Goal: Task Accomplishment & Management: Manage account settings

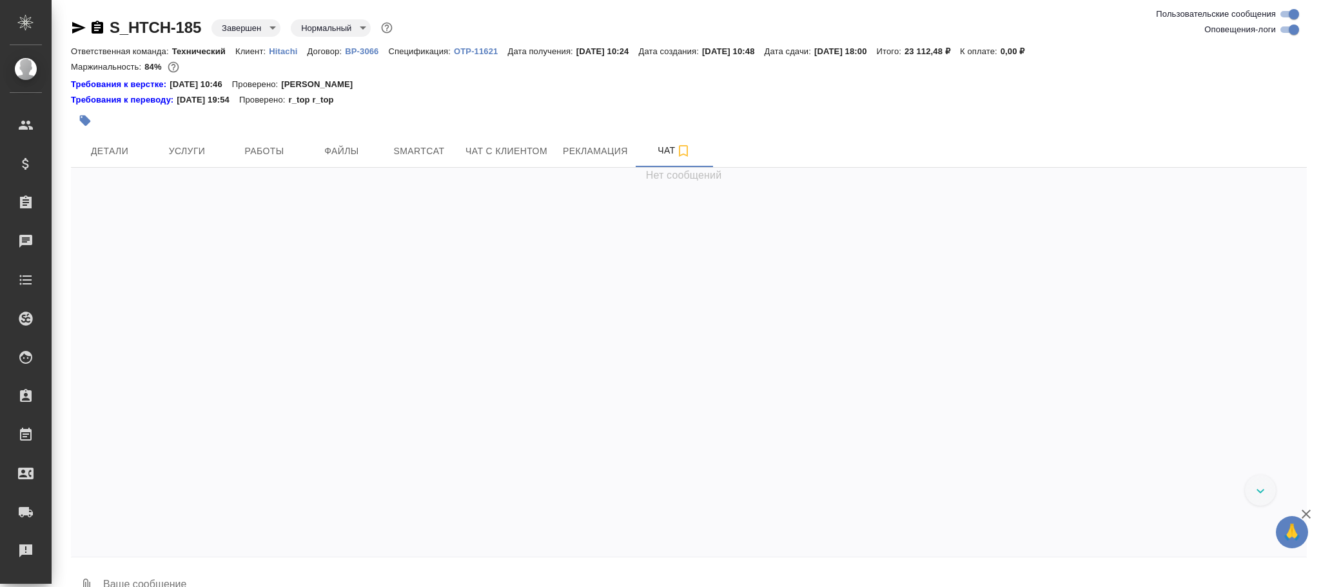
click at [259, 29] on body "🙏 .cls-1 fill:#fff; AWATERA Фокина Наталья n.fokina Клиенты Спецификации Заказы…" at bounding box center [660, 293] width 1321 height 587
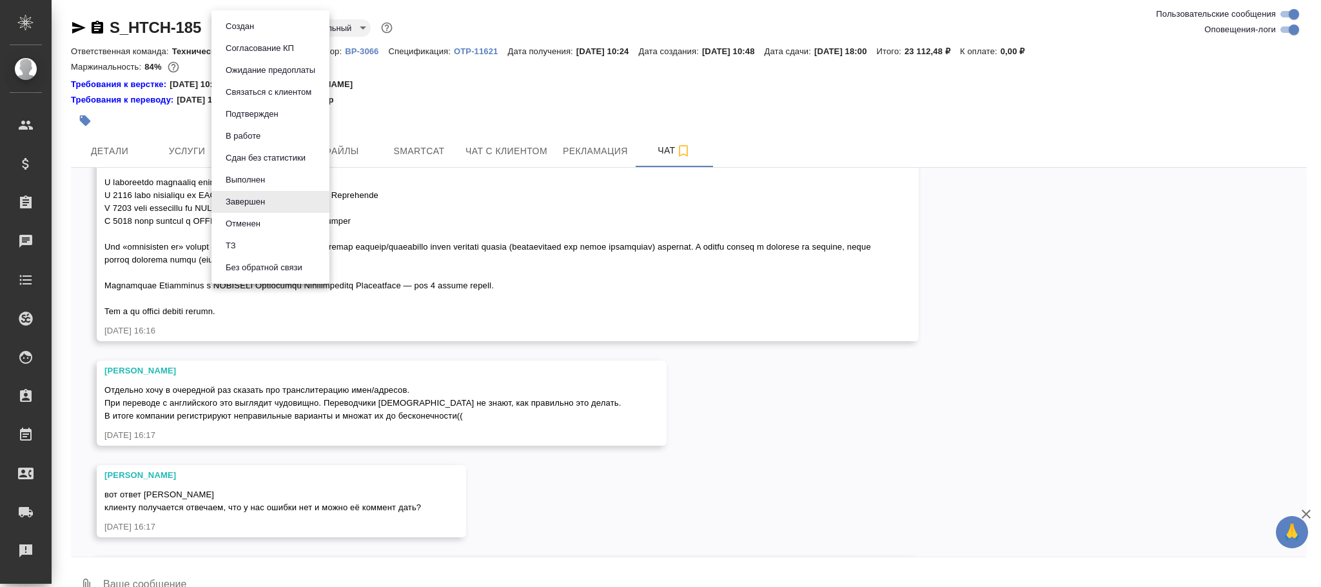
scroll to position [22162, 0]
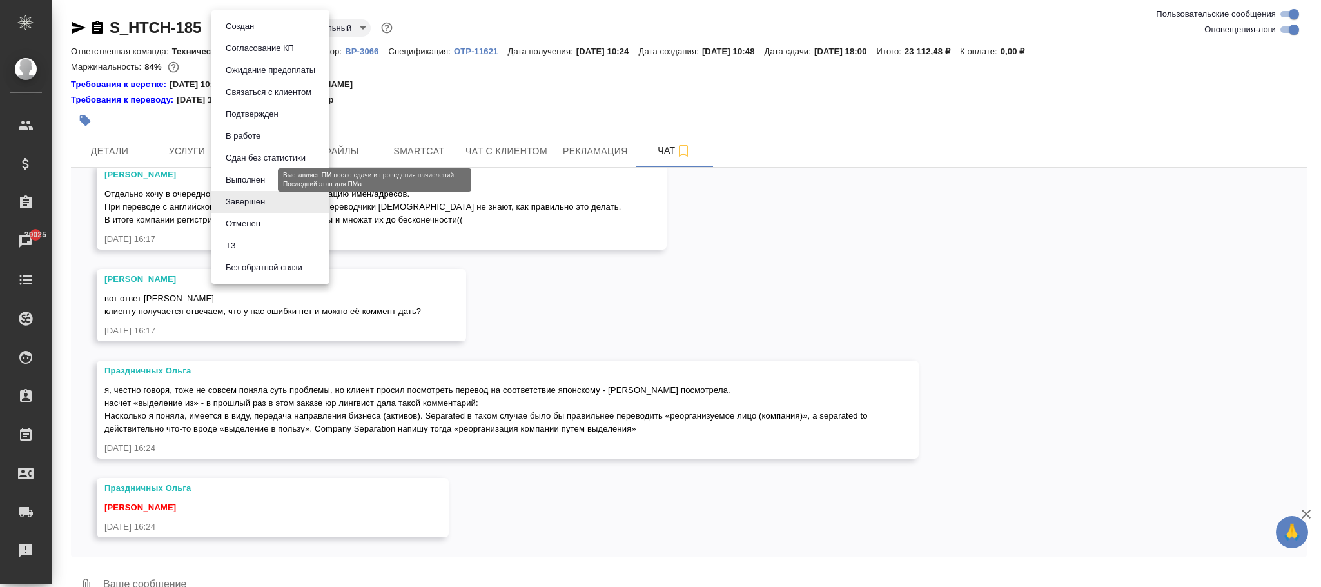
click at [246, 178] on button "Выполнен" at bounding box center [245, 180] width 47 height 14
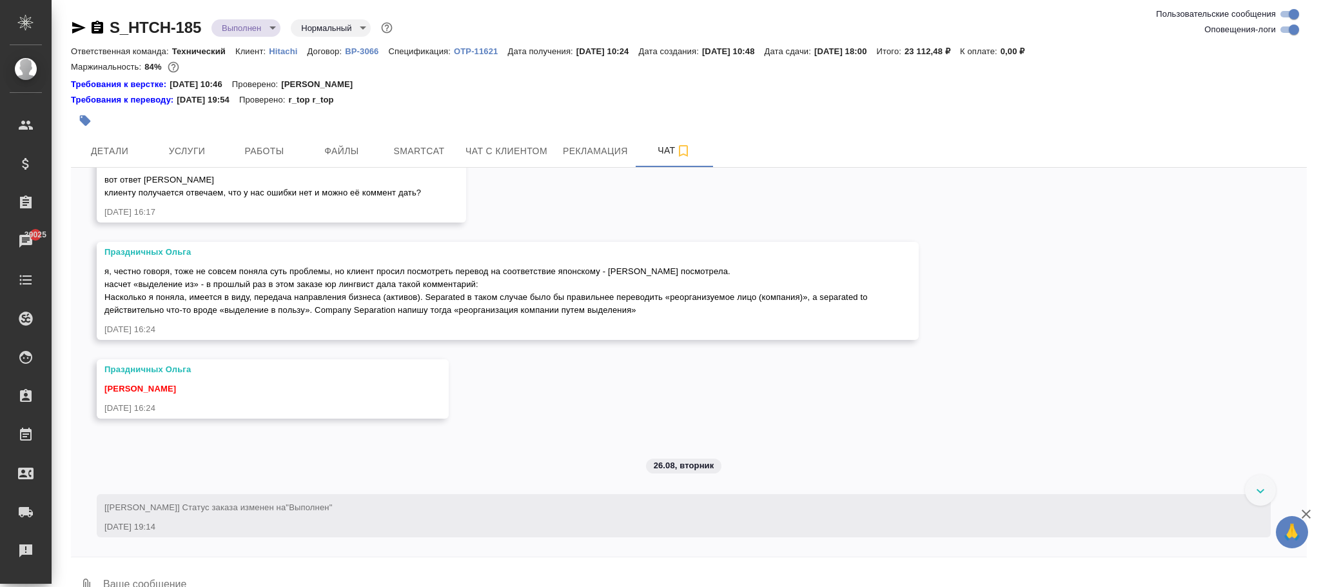
click at [112, 152] on span "Детали" at bounding box center [110, 151] width 62 height 16
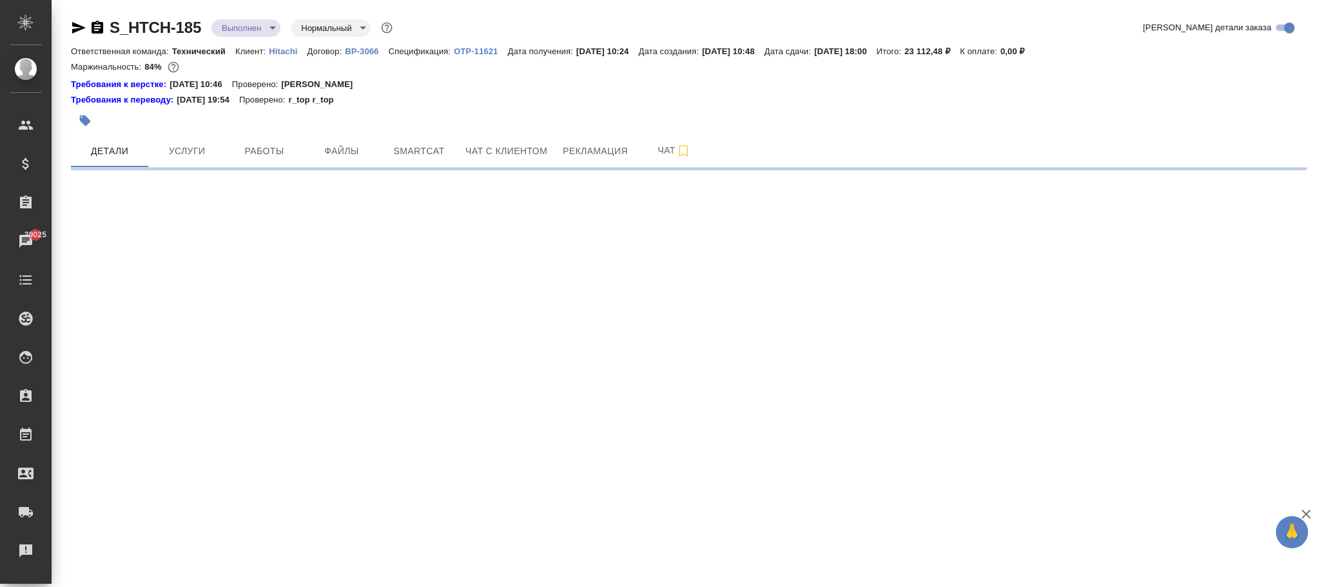
select select "RU"
click at [256, 576] on div ".cls-1 fill:#fff; AWATERA Фокина Наталья n.fokina Клиенты Спецификации Заказы 3…" at bounding box center [660, 293] width 1321 height 587
select select "RU"
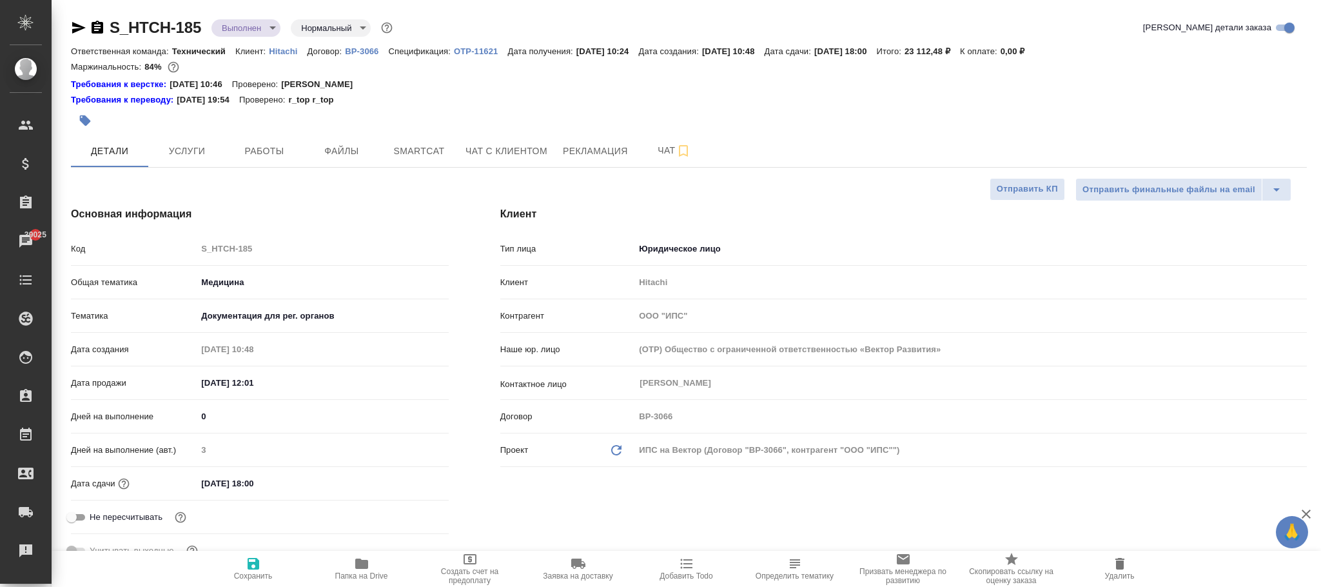
type textarea "x"
click at [251, 567] on icon "button" at bounding box center [254, 564] width 12 height 12
type textarea "x"
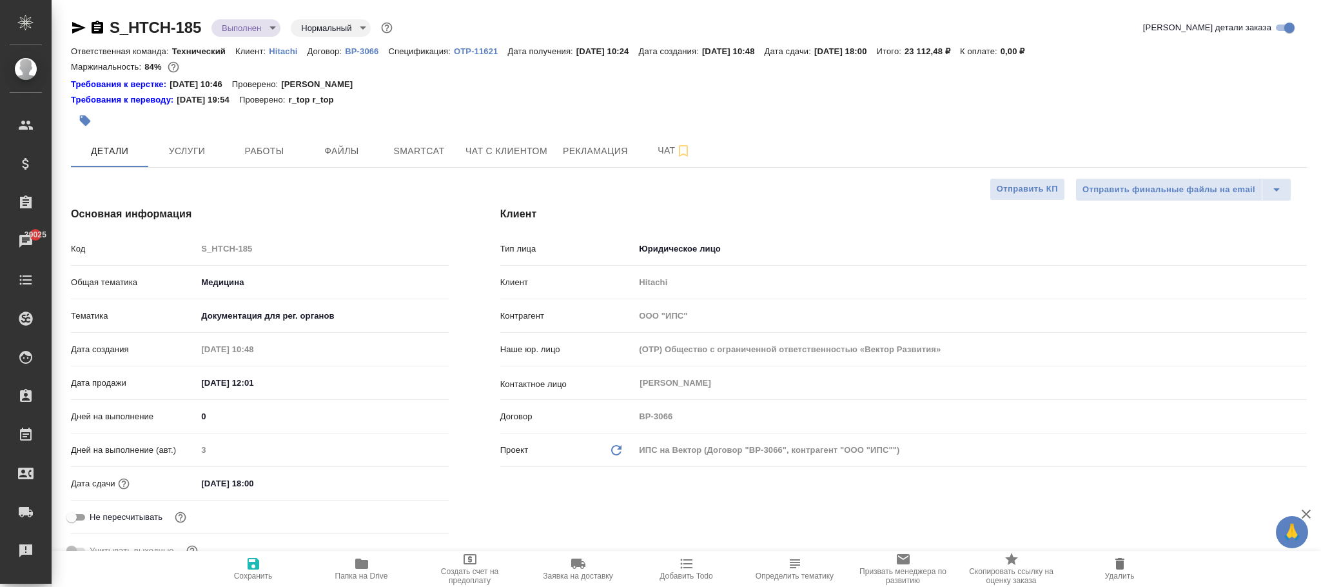
type textarea "x"
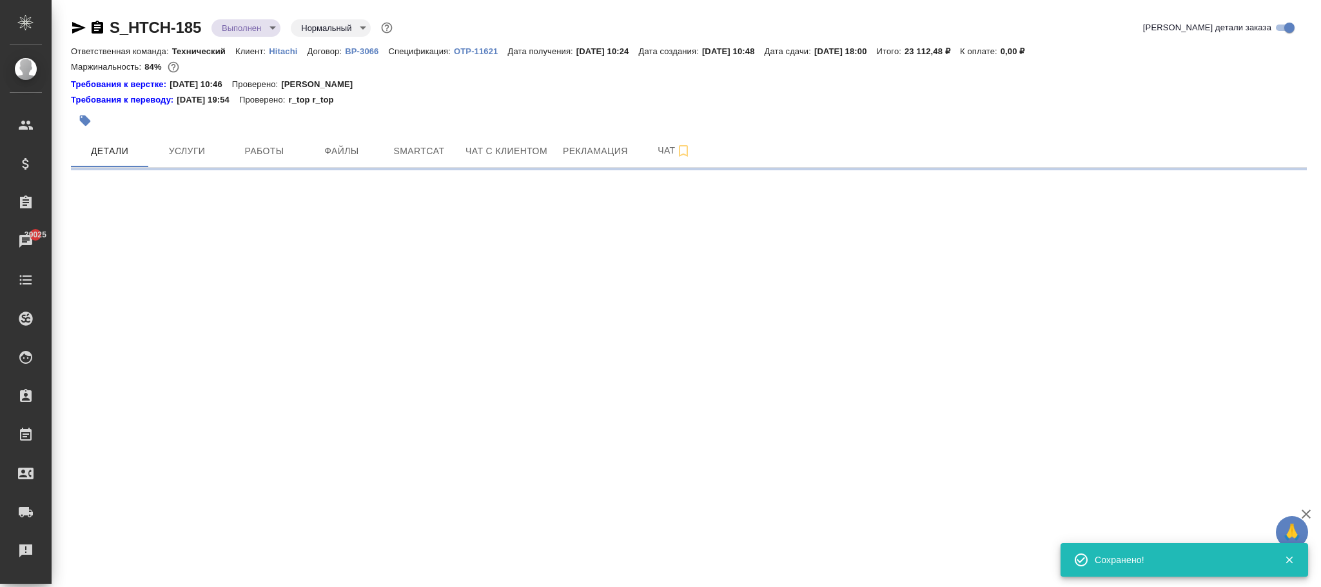
select select "RU"
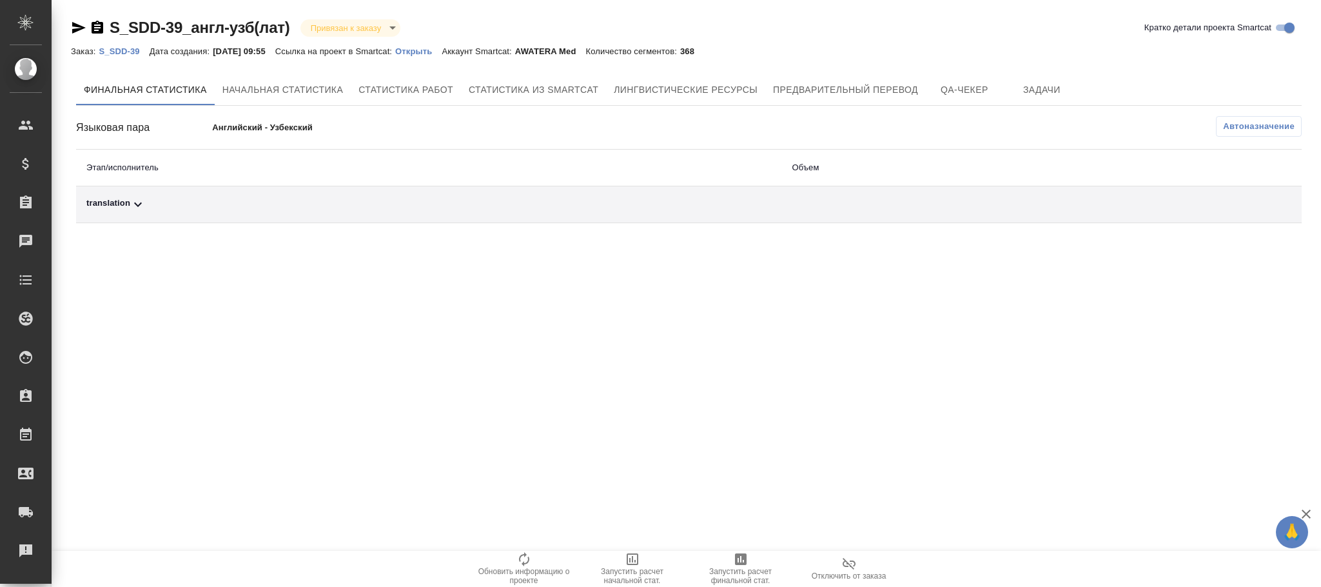
click at [1246, 132] on span "Автоназначение" at bounding box center [1259, 126] width 72 height 13
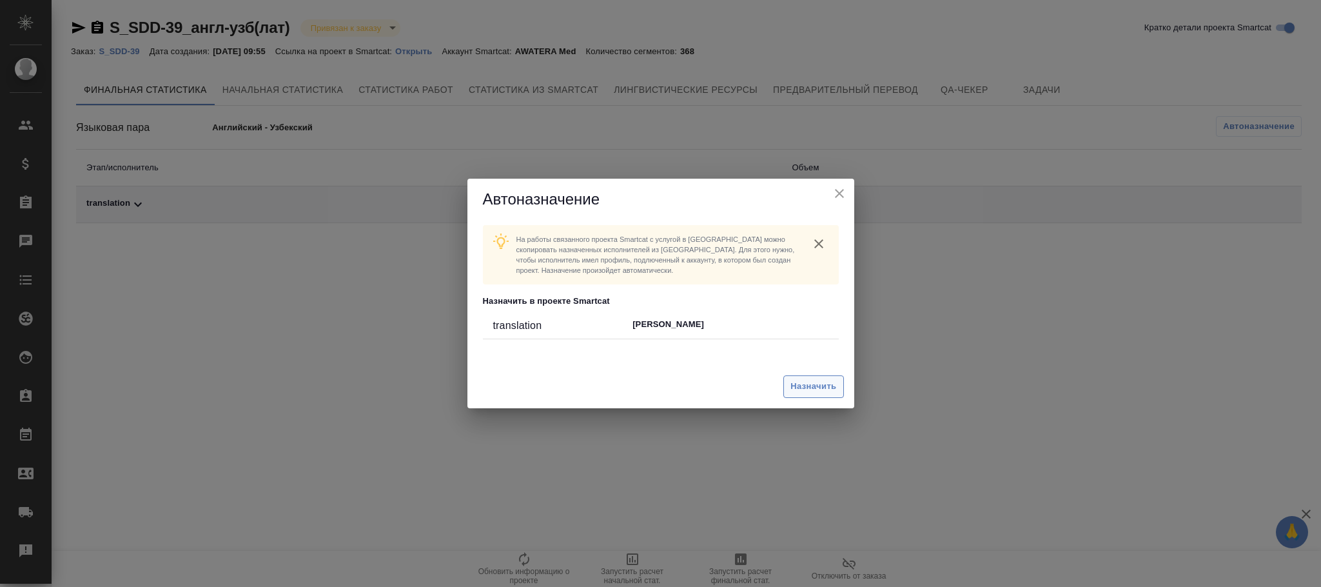
click at [814, 389] on span "Назначить" at bounding box center [813, 386] width 46 height 15
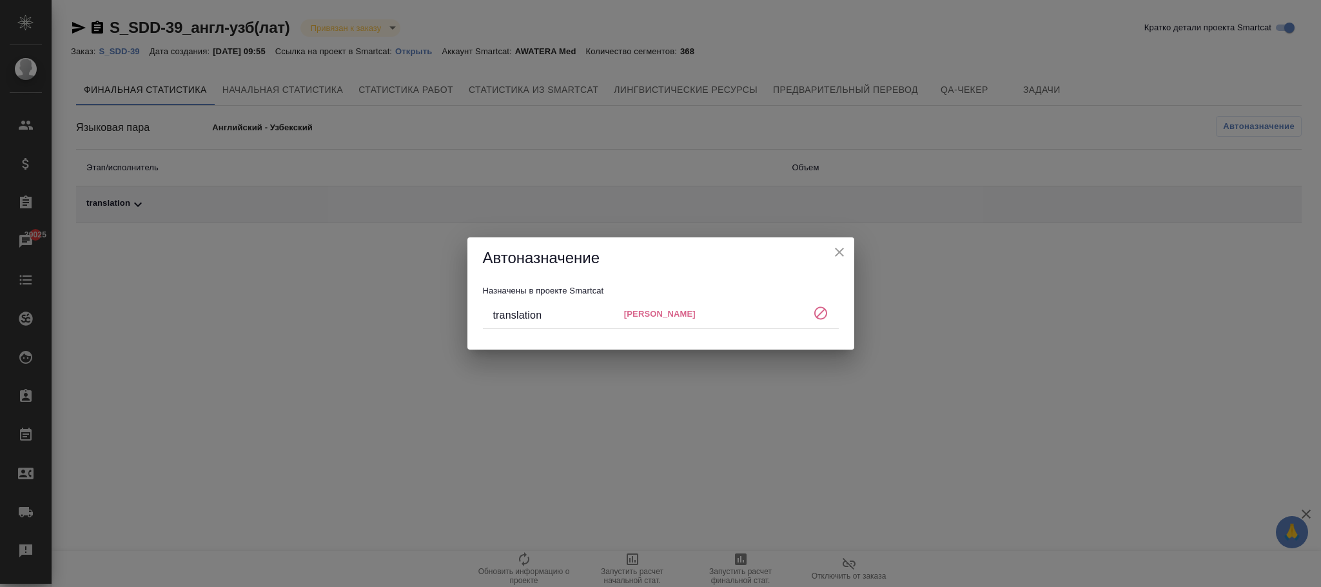
click at [841, 250] on icon "close" at bounding box center [839, 252] width 9 height 9
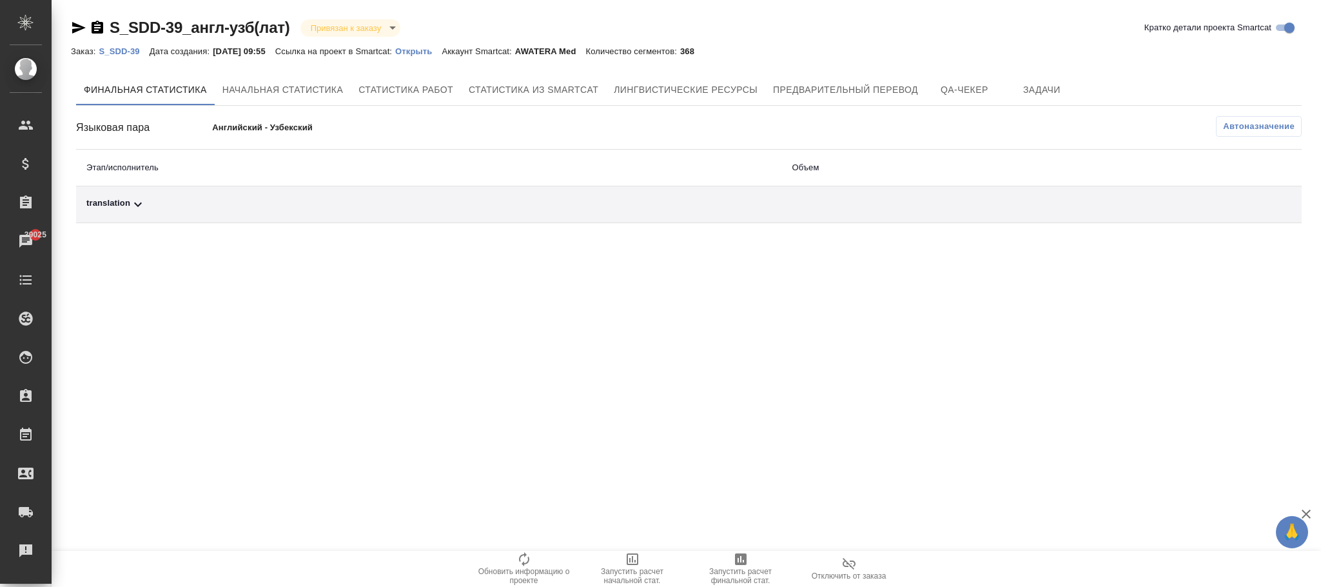
click at [132, 44] on div "Заказ: S_SDD-39 Дата создания: 22.08.2025, 09:55 Ссылка на проект в Smartcat: О…" at bounding box center [387, 50] width 633 height 15
click at [130, 47] on p "S_SDD-39" at bounding box center [124, 51] width 50 height 10
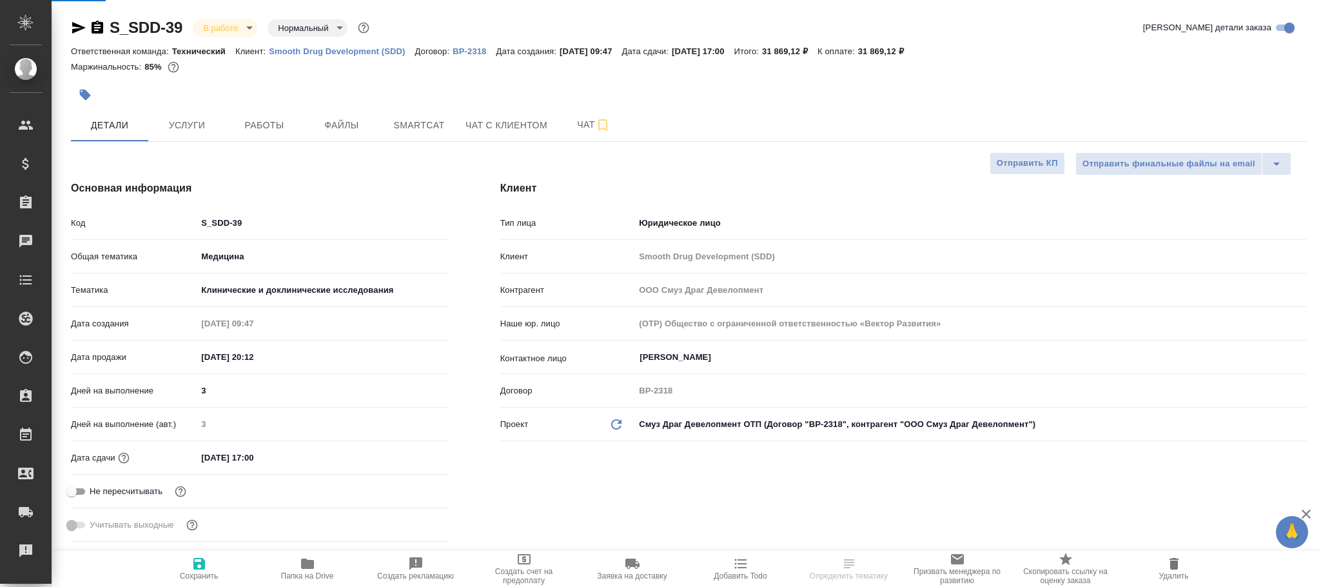
select select "RU"
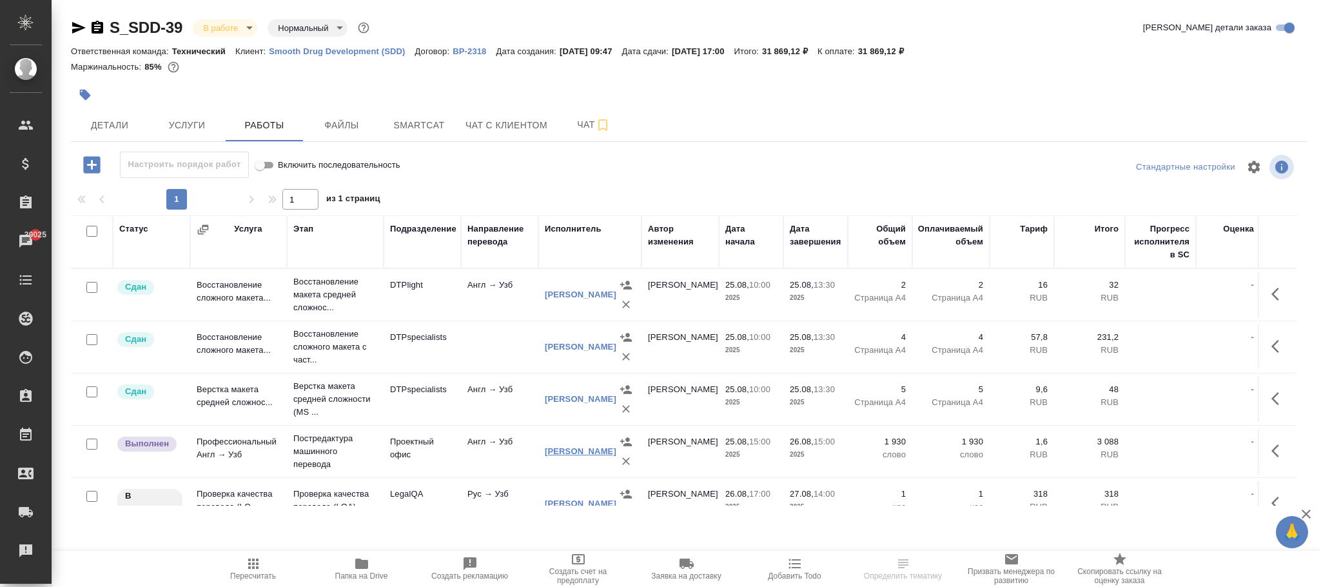
click at [581, 453] on link "[PERSON_NAME]" at bounding box center [581, 451] width 72 height 10
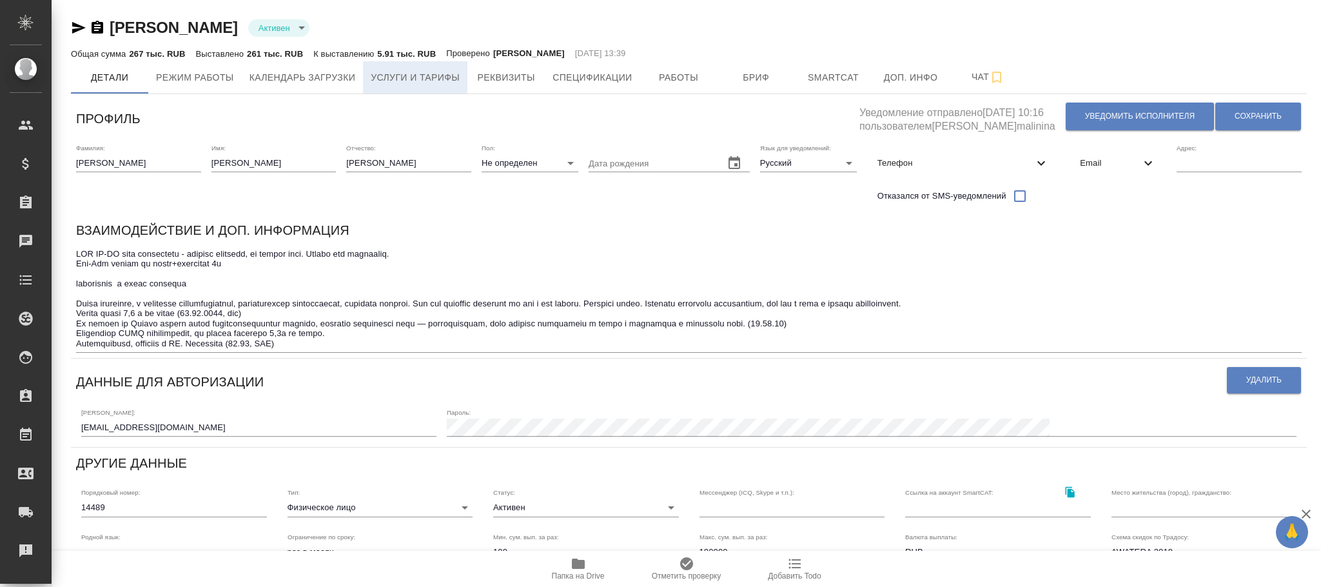
click at [432, 75] on span "Услуги и тарифы" at bounding box center [415, 78] width 89 height 16
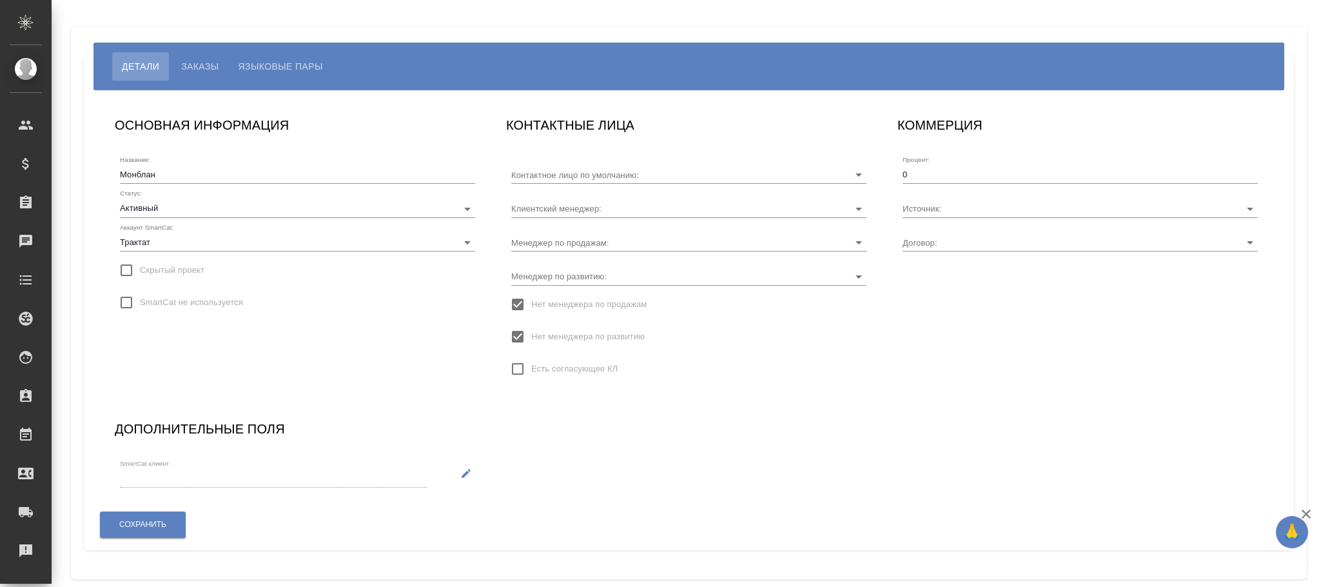
type input "[PERSON_NAME]"
type input "МБ-3858"
type input "[PERSON_NAME]"
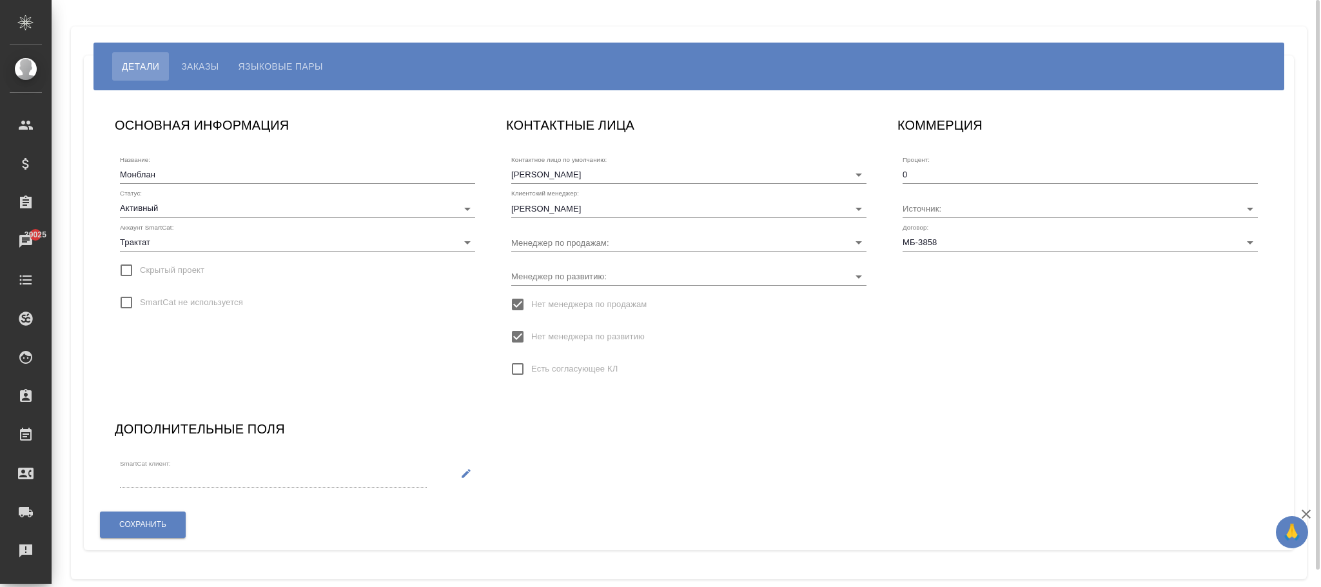
click at [206, 61] on span "Заказы" at bounding box center [199, 66] width 37 height 15
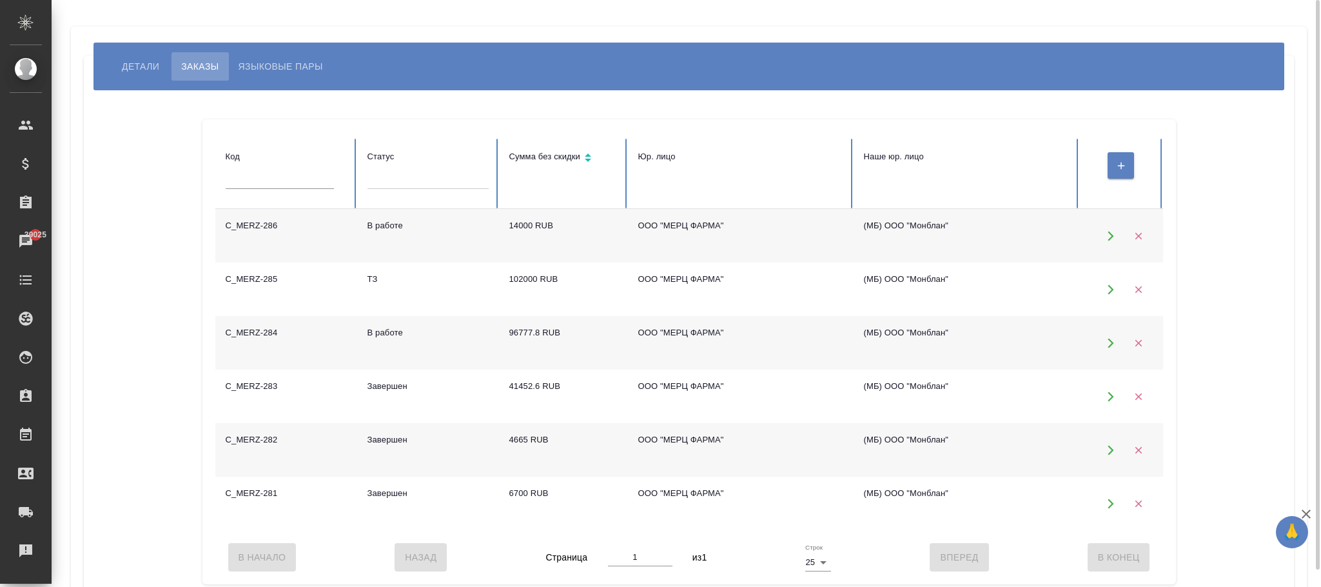
click at [279, 221] on td "C_MERZ-286" at bounding box center [286, 236] width 142 height 54
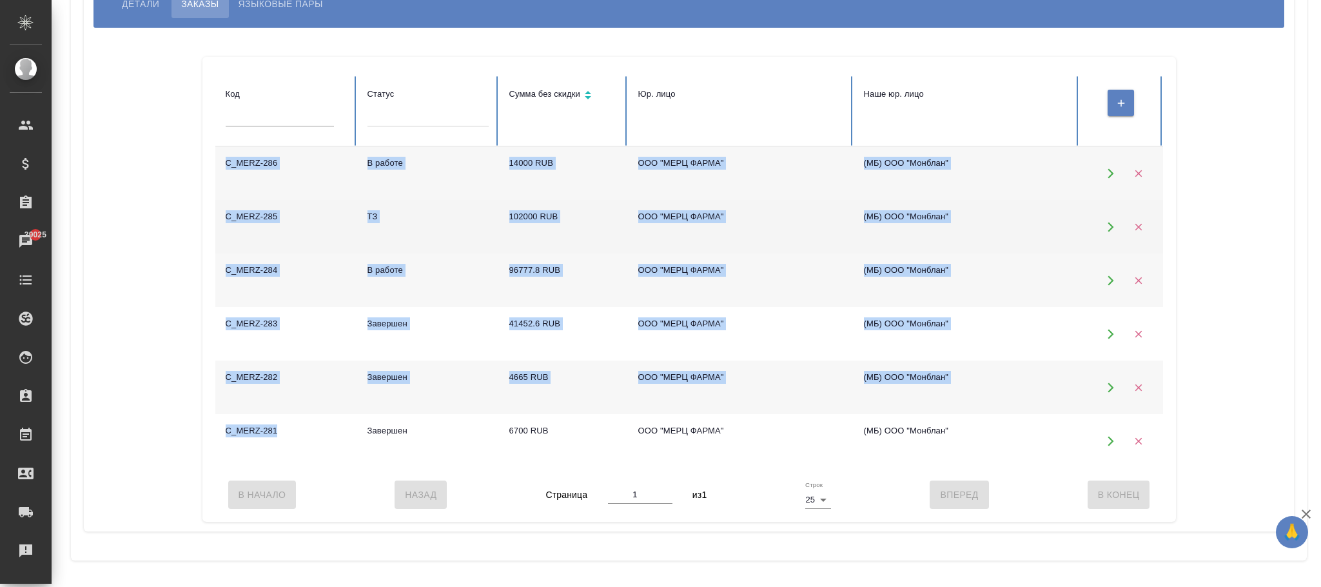
drag, startPoint x: 210, startPoint y: 136, endPoint x: 275, endPoint y: 234, distance: 117.7
click at [273, 427] on tbody "C_MERZ-286 В работе 14000 RUB ООО "МЕРЦ ФАРМА" (МБ) ООО "Монблан" C_MERZ-285 ТЗ…" at bounding box center [689, 306] width 948 height 321
copy tbody "C_MERZ-286 В работе 14000 RUB ООО "МЕРЦ ФАРМА" (МБ) ООО "Монблан" C_MERZ-285 ТЗ…"
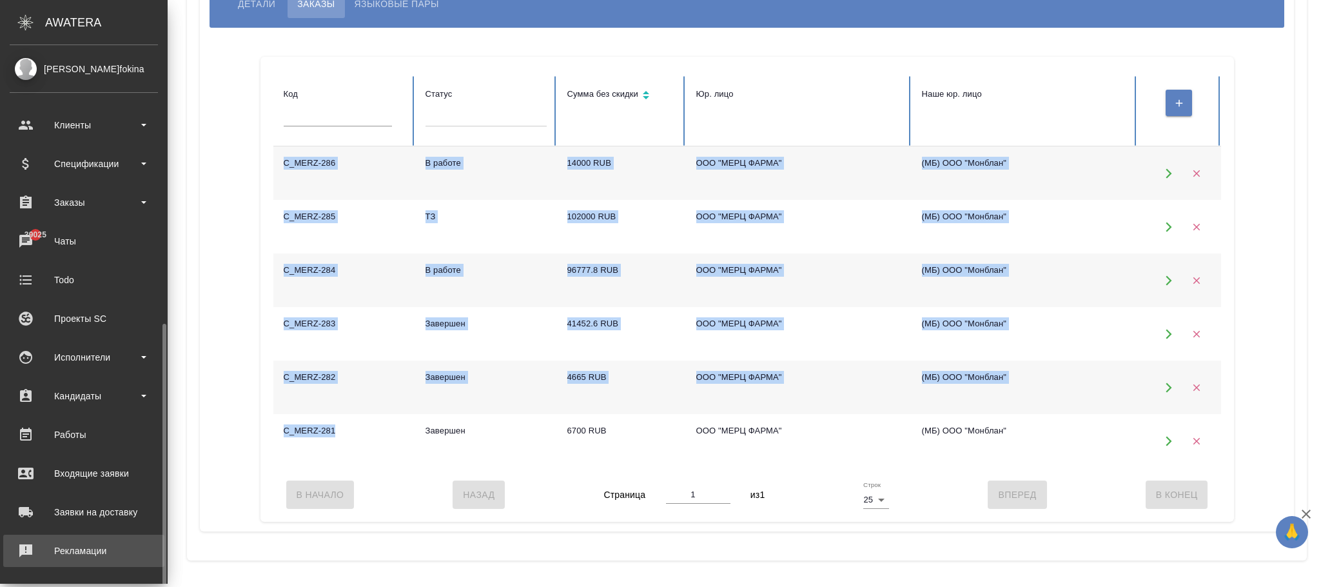
scroll to position [157, 0]
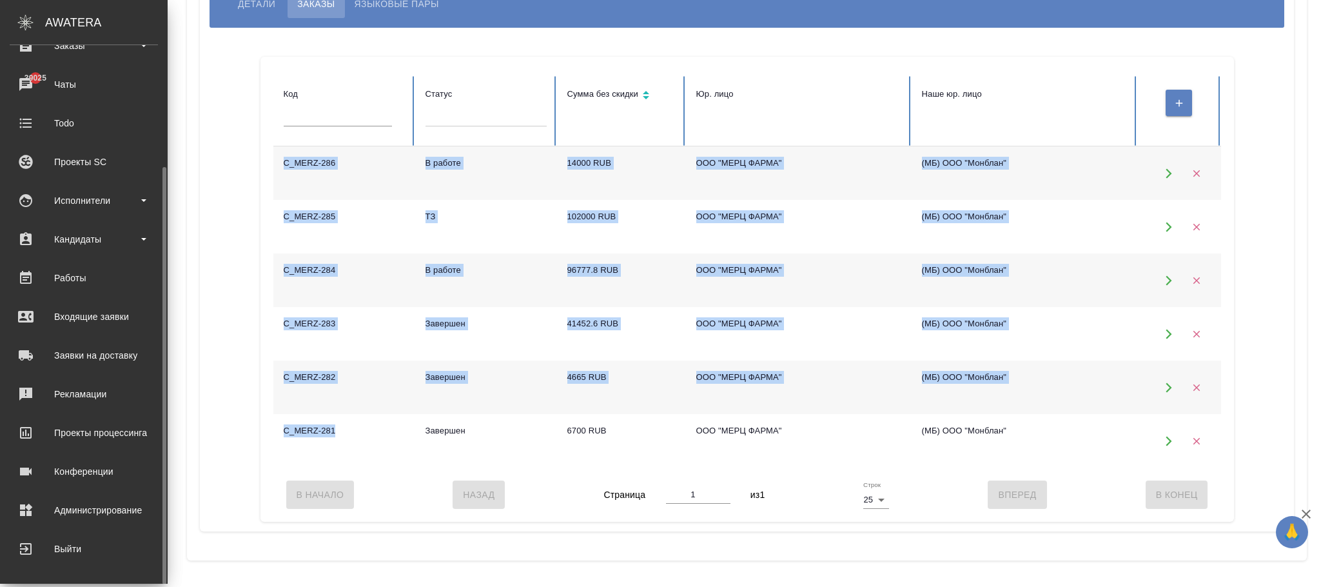
click at [92, 509] on div "Администрирование" at bounding box center [84, 509] width 148 height 19
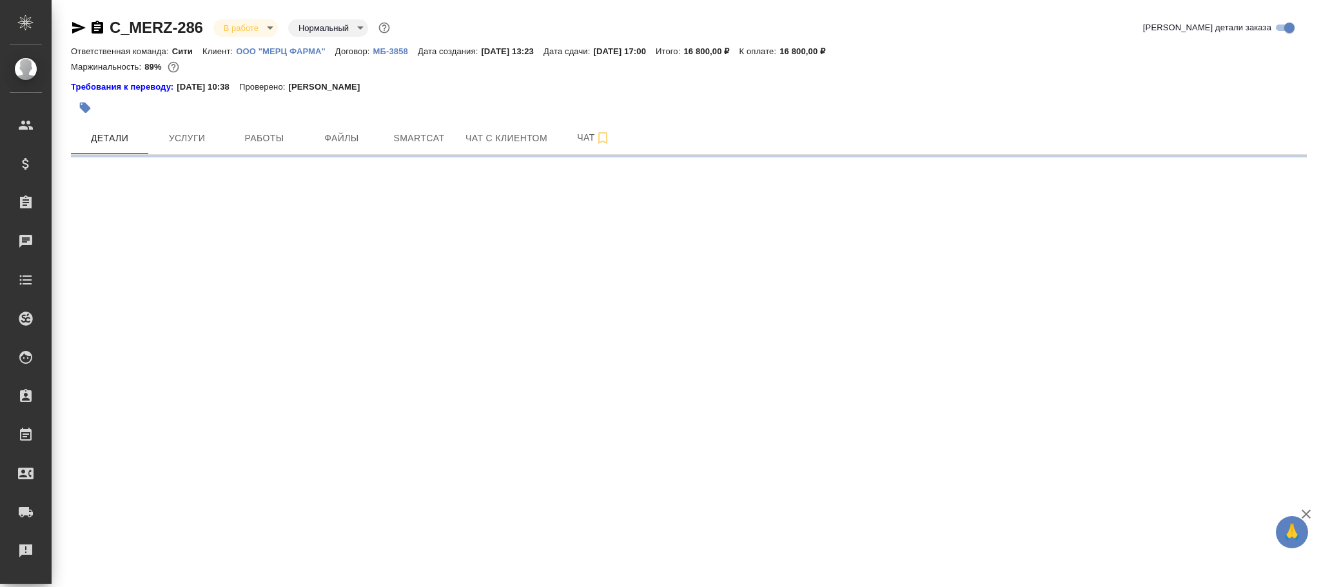
select select "RU"
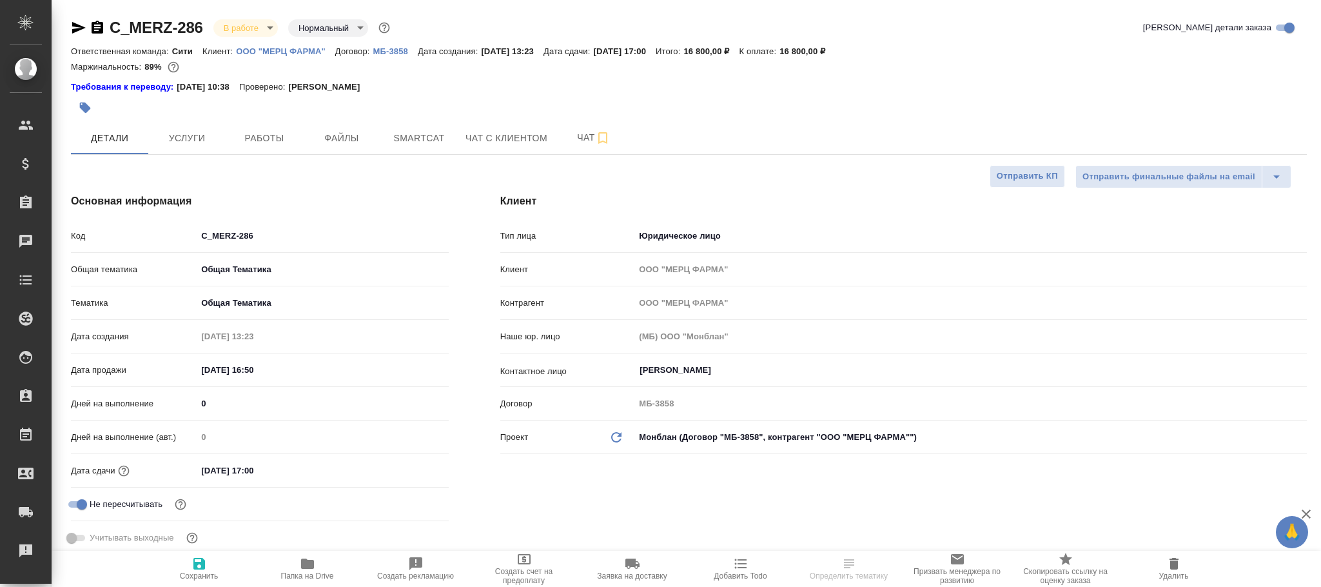
click at [300, 48] on p "ООО "МЕРЦ ФАРМА"" at bounding box center [285, 51] width 99 height 10
type textarea "x"
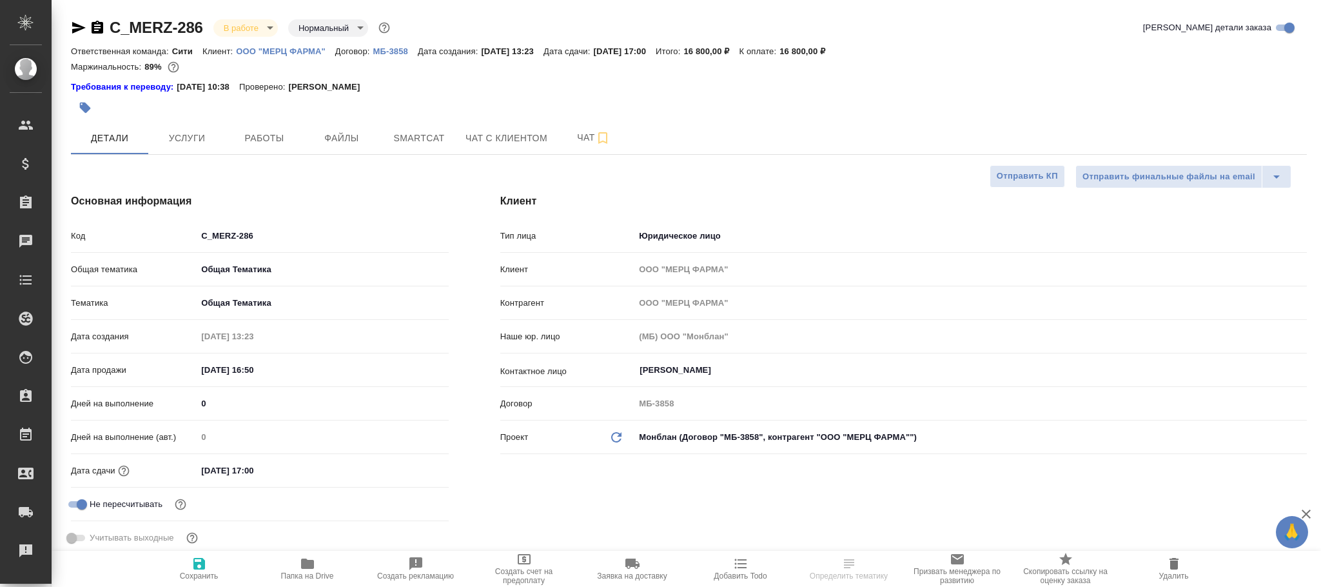
type textarea "x"
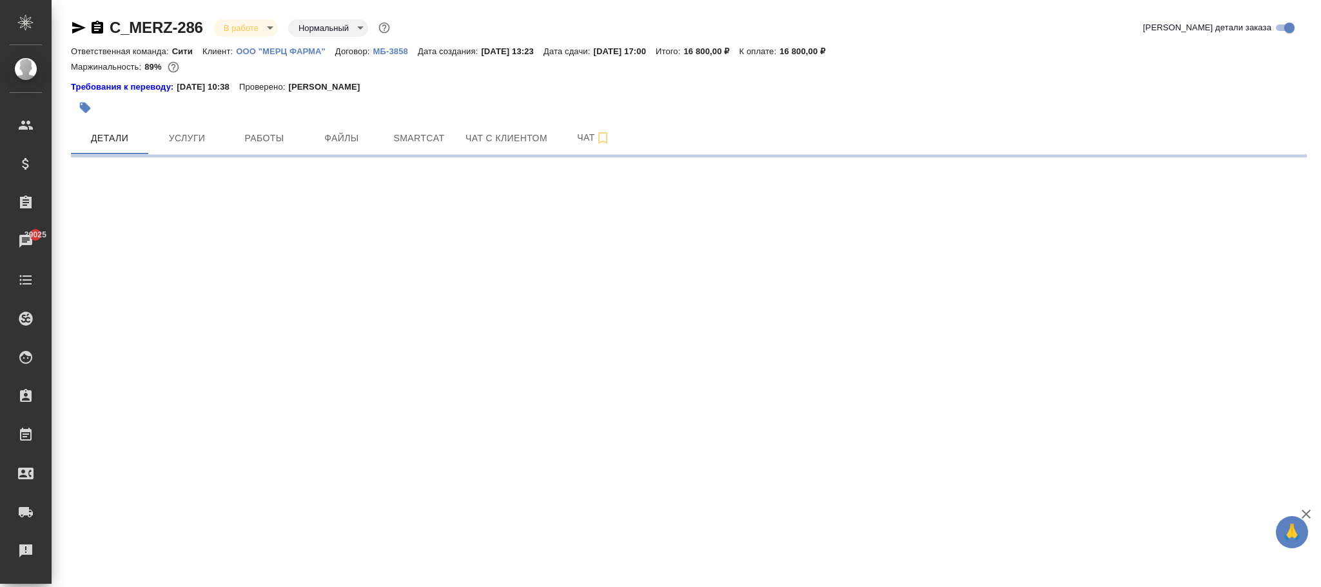
select select "RU"
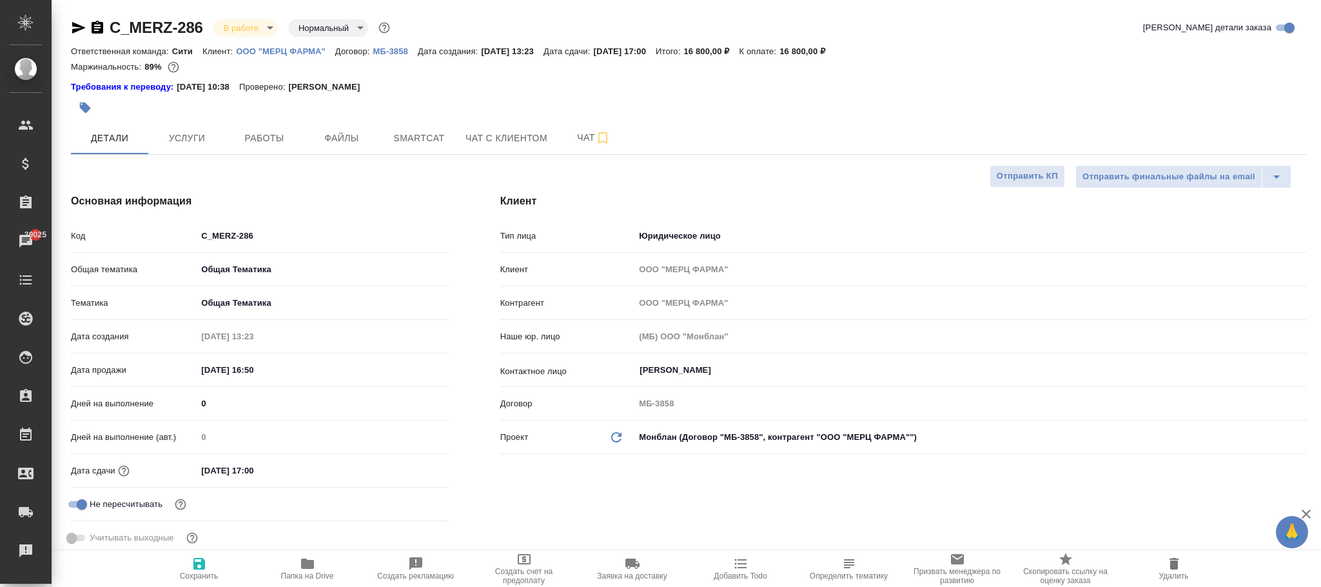
type textarea "x"
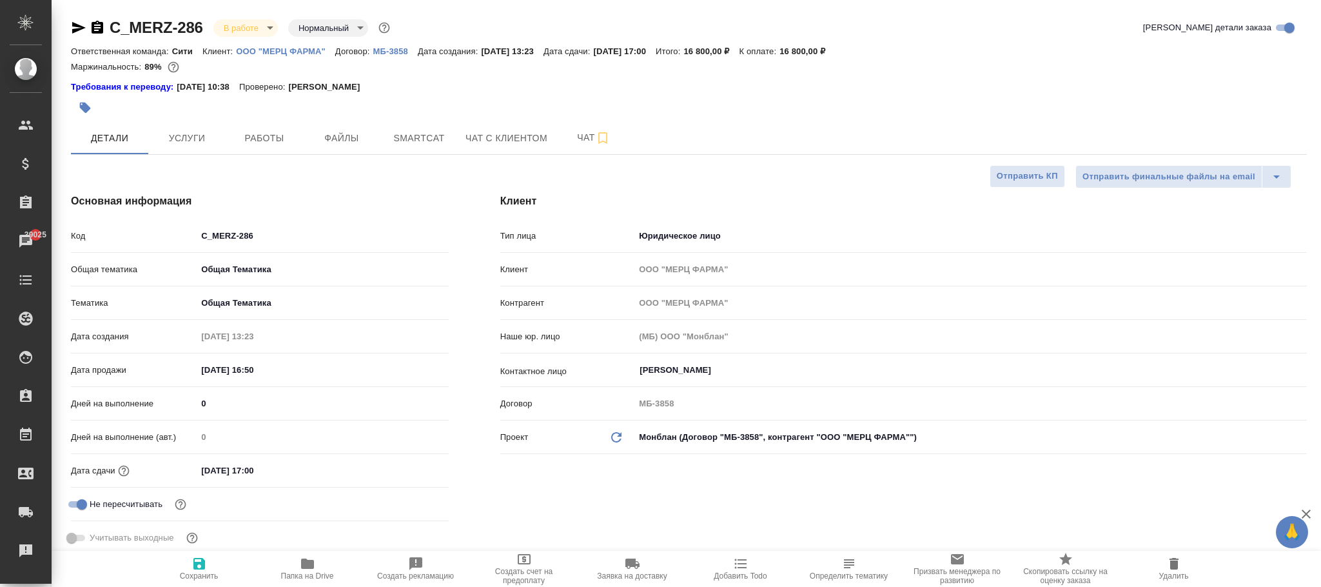
type textarea "x"
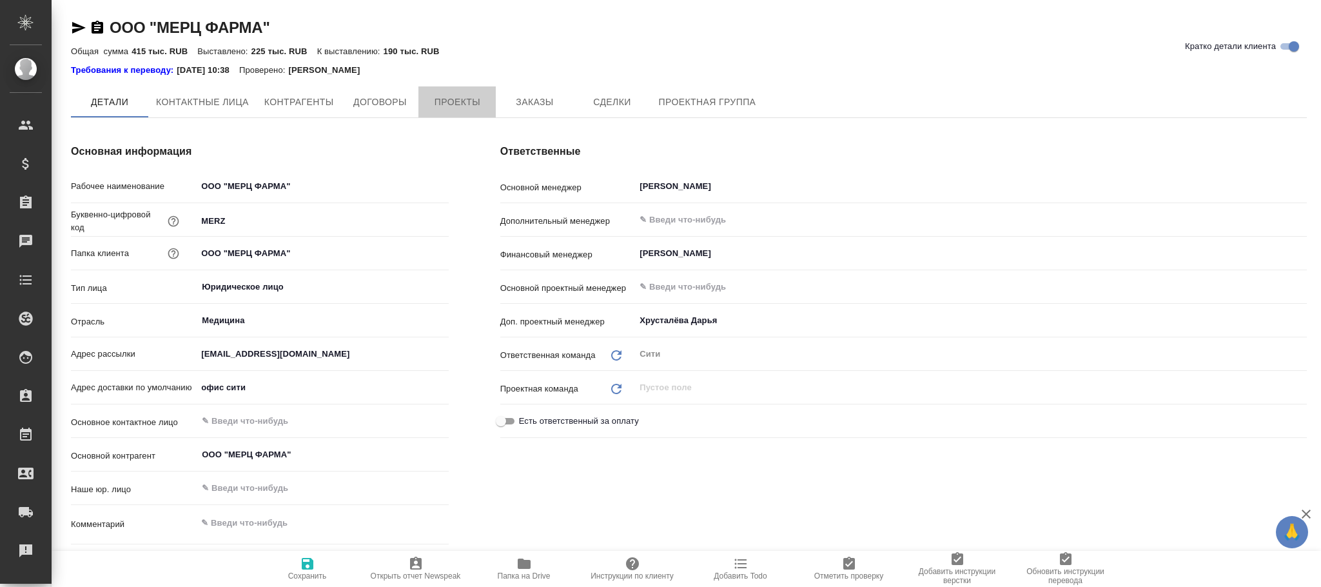
click at [456, 106] on span "Проекты" at bounding box center [457, 102] width 62 height 16
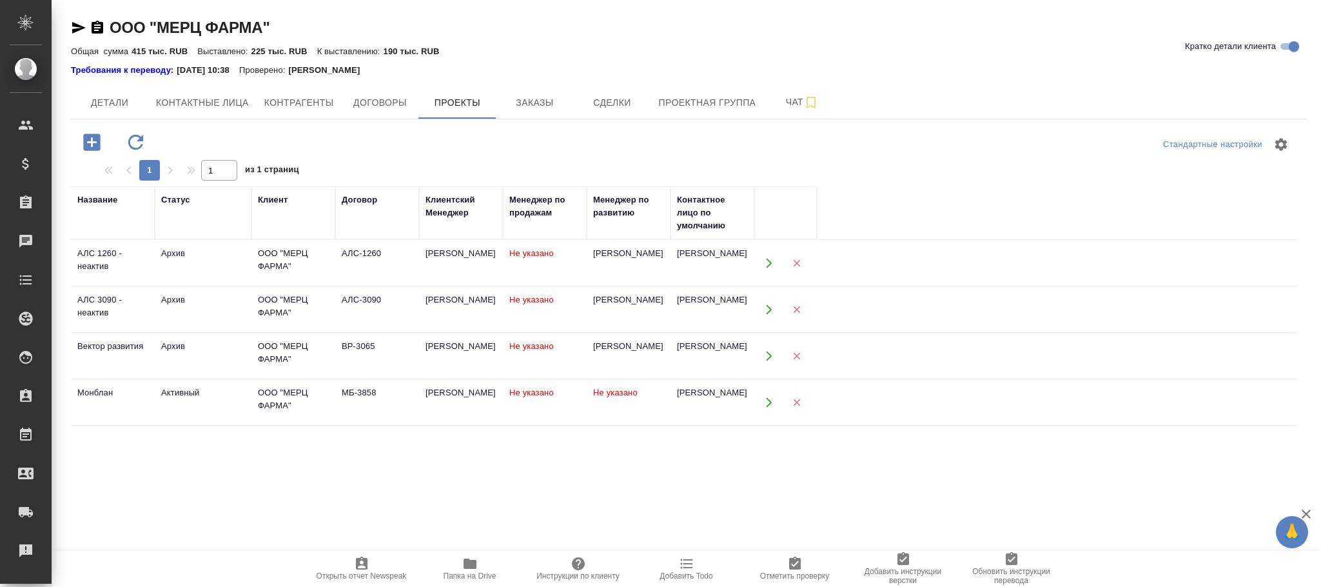
click at [629, 389] on span "Не указано" at bounding box center [615, 392] width 44 height 10
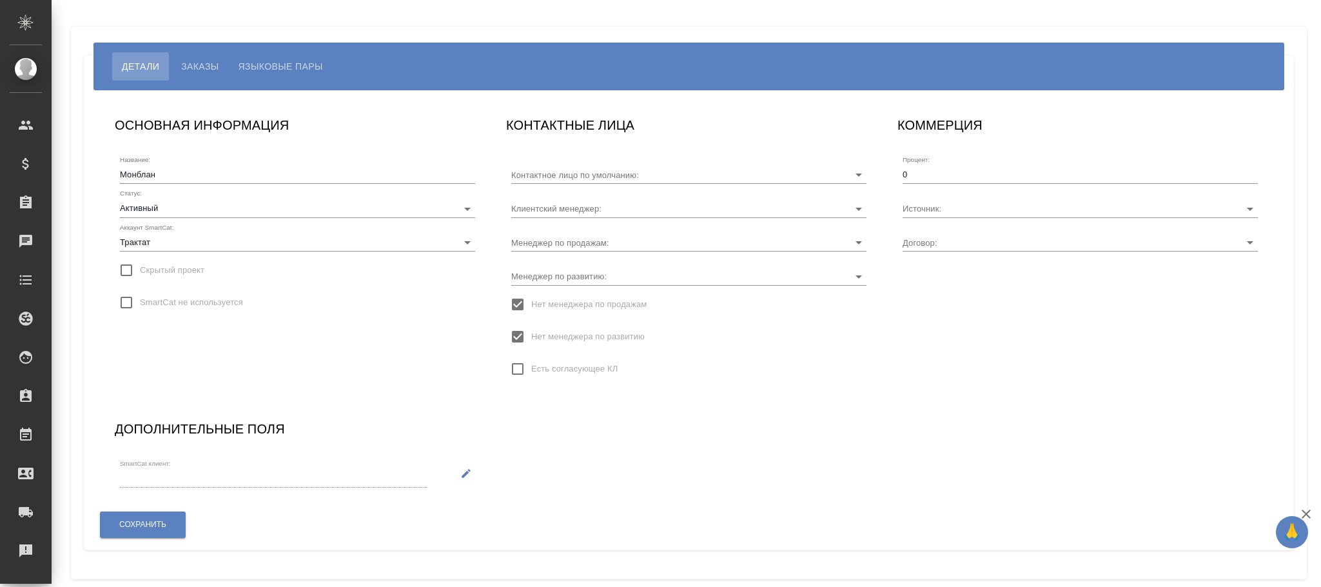
type input "[PERSON_NAME]"
type input "МБ-3858"
type input "[PERSON_NAME]"
click at [565, 271] on input "Менеджер по развитию:" at bounding box center [668, 275] width 314 height 17
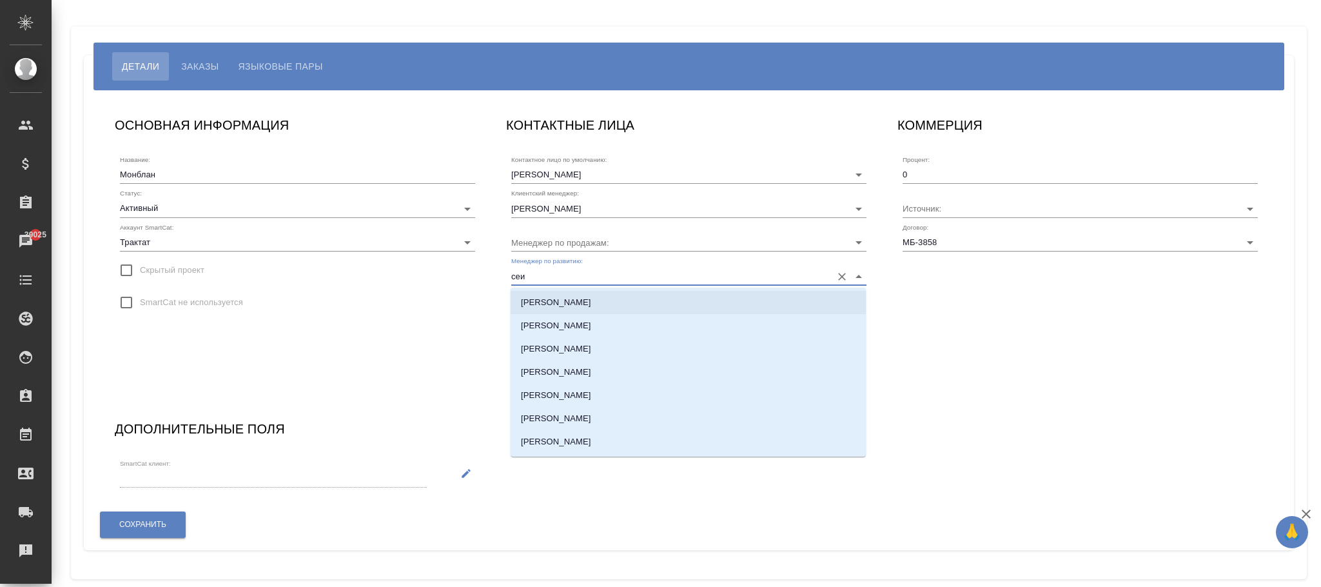
click at [583, 297] on li "[PERSON_NAME]" at bounding box center [688, 302] width 355 height 23
type input "[PERSON_NAME]"
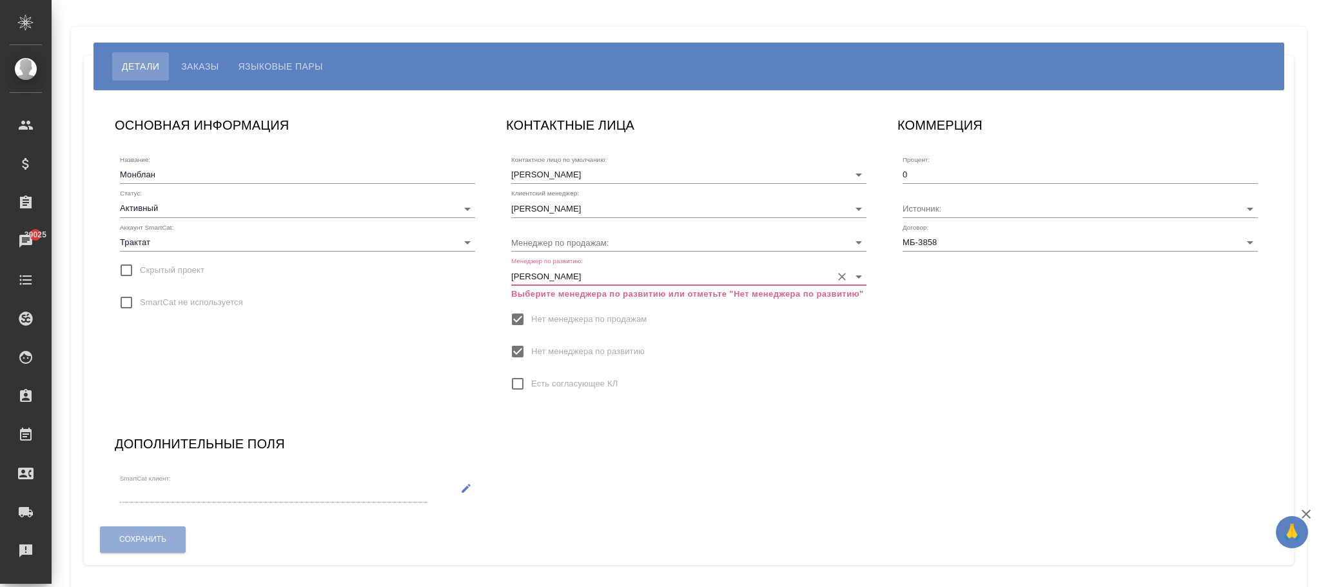
click at [519, 346] on input "Нет менеджера по развитию" at bounding box center [517, 351] width 27 height 27
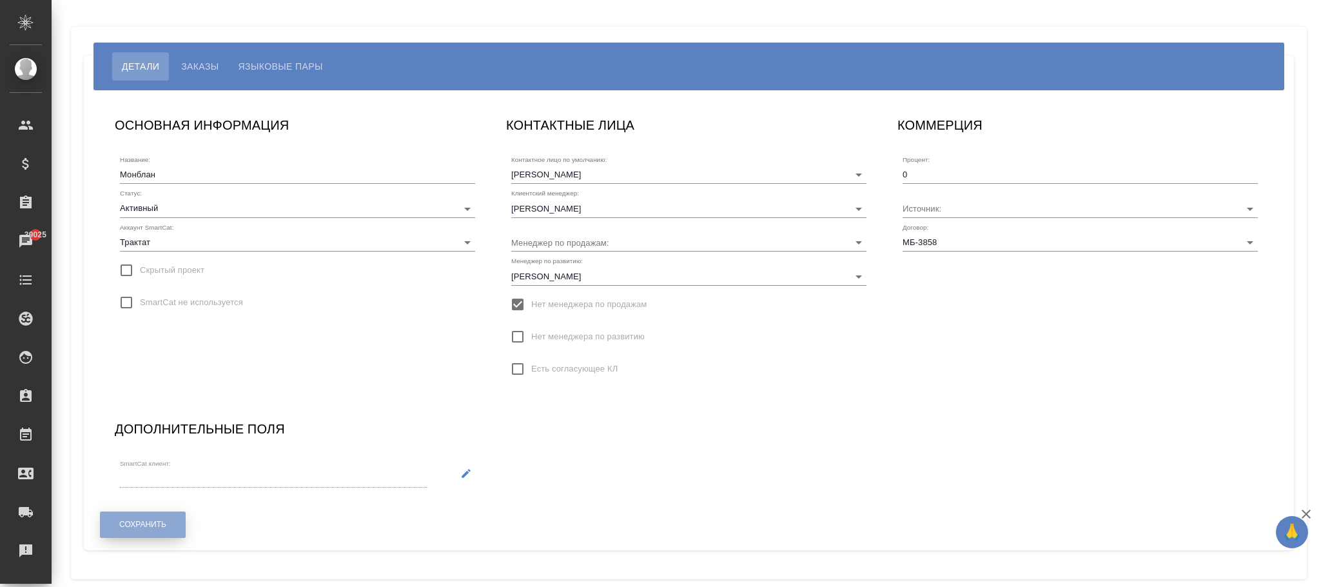
click at [157, 524] on span "Сохранить" at bounding box center [142, 524] width 47 height 11
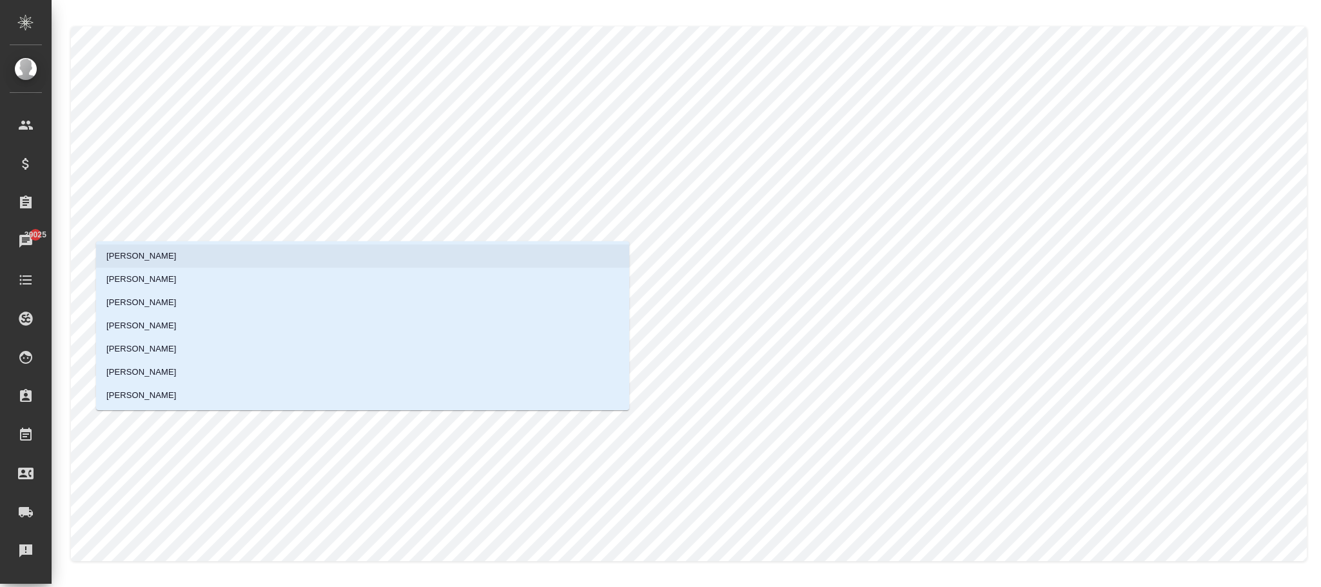
click at [219, 253] on li "[PERSON_NAME]" at bounding box center [362, 255] width 533 height 23
